Goal: Task Accomplishment & Management: Manage account settings

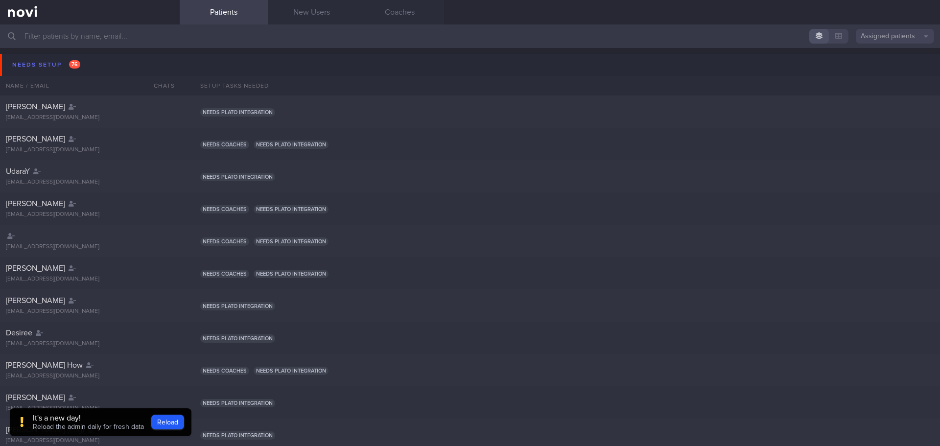
click at [82, 24] on link at bounding box center [90, 12] width 180 height 24
click at [83, 38] on input "text" at bounding box center [470, 36] width 940 height 24
click at [83, 34] on input "text" at bounding box center [470, 36] width 940 height 24
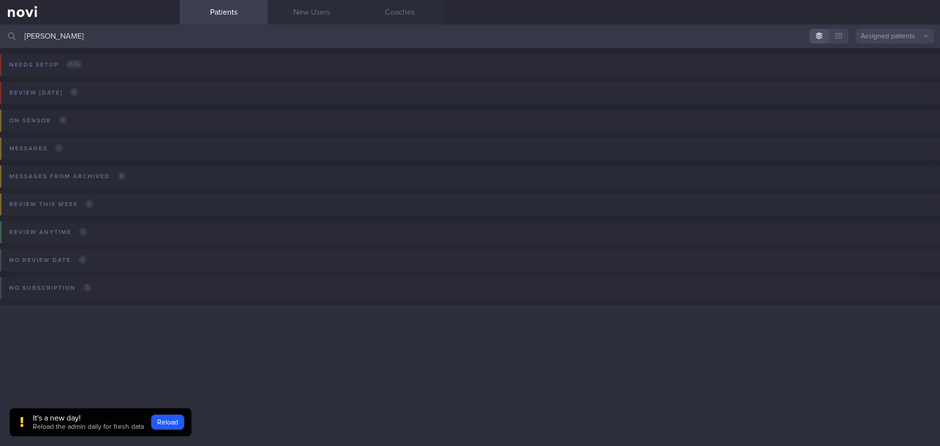
click at [72, 40] on input "[PERSON_NAME]" at bounding box center [470, 36] width 940 height 24
type input "[PERSON_NAME]"
click at [889, 36] on button "Assigned patients" at bounding box center [895, 36] width 78 height 15
click at [890, 50] on button "Assigned patients" at bounding box center [895, 53] width 78 height 15
click at [72, 31] on input "[PERSON_NAME]" at bounding box center [470, 36] width 940 height 24
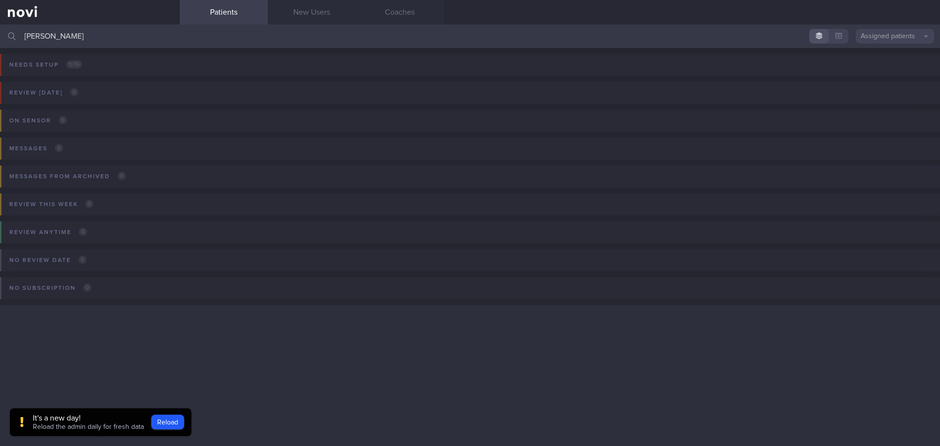
click at [77, 37] on input "[PERSON_NAME]" at bounding box center [470, 36] width 940 height 24
click at [17, 37] on div at bounding box center [12, 36] width 22 height 24
drag, startPoint x: 314, startPoint y: 20, endPoint x: 316, endPoint y: 15, distance: 5.3
click at [314, 19] on link "New Users" at bounding box center [312, 12] width 88 height 24
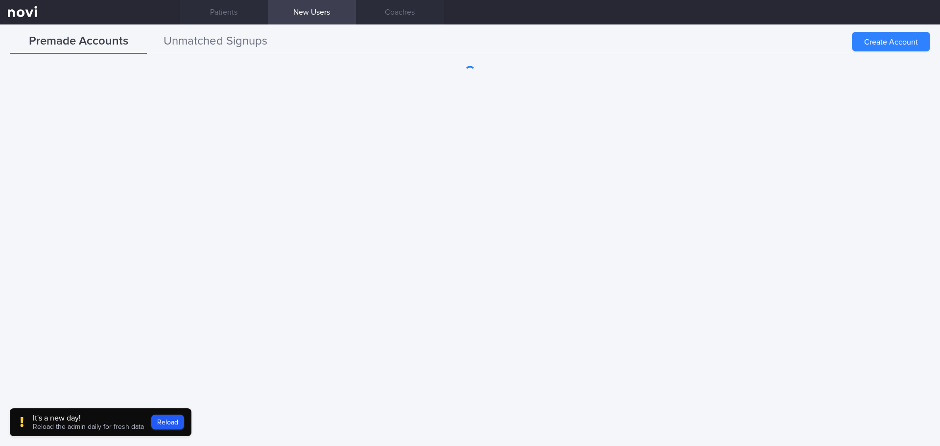
click at [219, 47] on button "Unmatched Signups" at bounding box center [215, 41] width 137 height 24
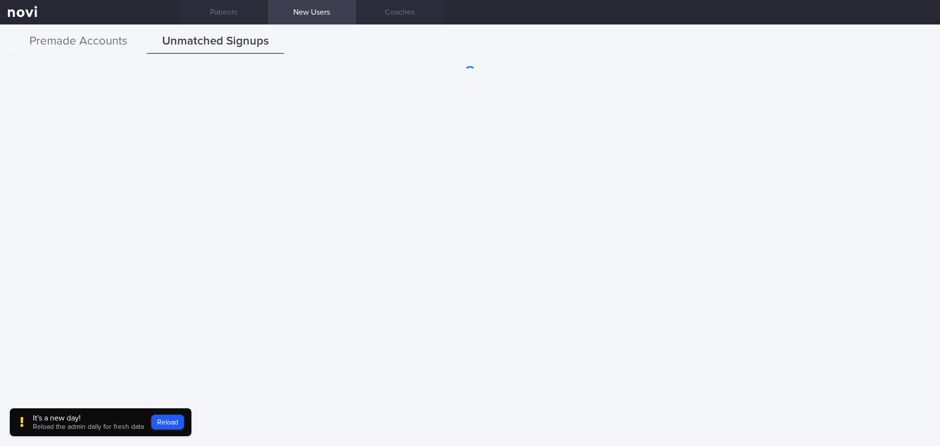
click at [73, 41] on button "Premade Accounts" at bounding box center [78, 41] width 137 height 24
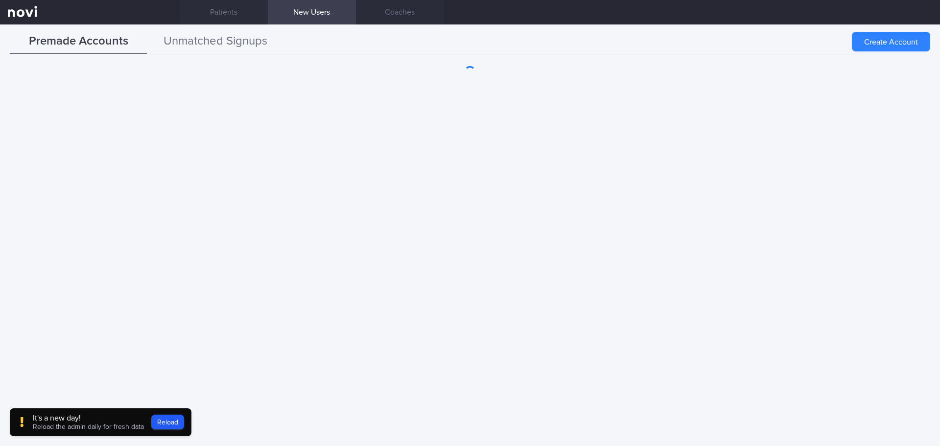
click at [249, 43] on button "Unmatched Signups" at bounding box center [215, 41] width 137 height 24
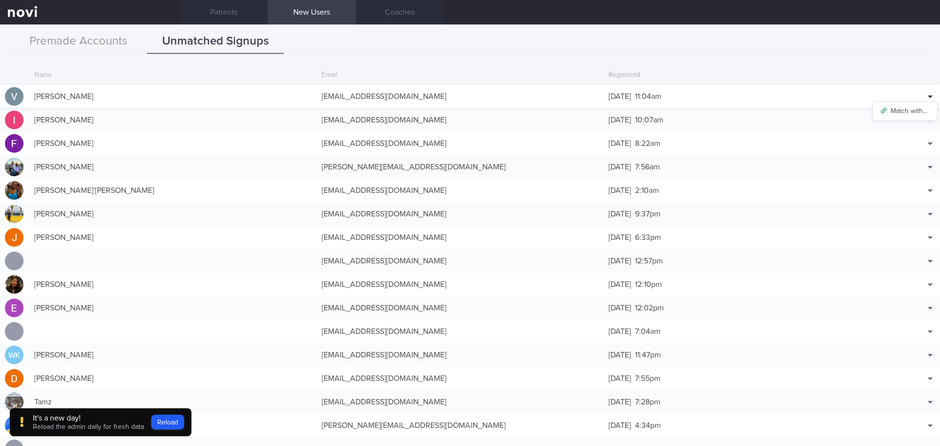
click at [926, 97] on div at bounding box center [930, 96] width 15 height 15
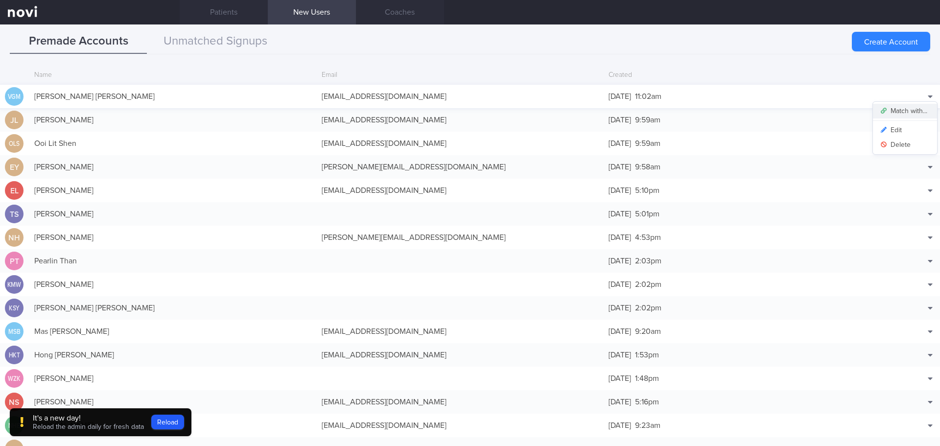
click at [918, 109] on button "Match with..." at bounding box center [905, 111] width 64 height 15
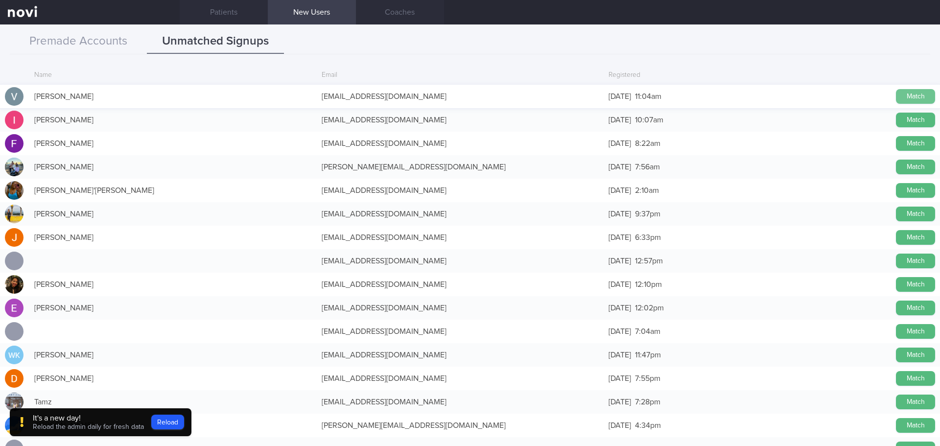
click at [903, 96] on button "Match" at bounding box center [915, 96] width 39 height 15
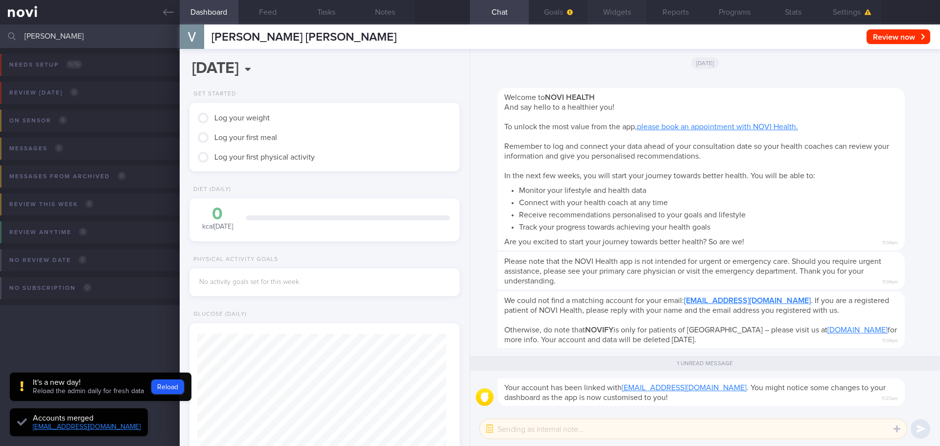
scroll to position [124, 250]
